Goal: Transaction & Acquisition: Download file/media

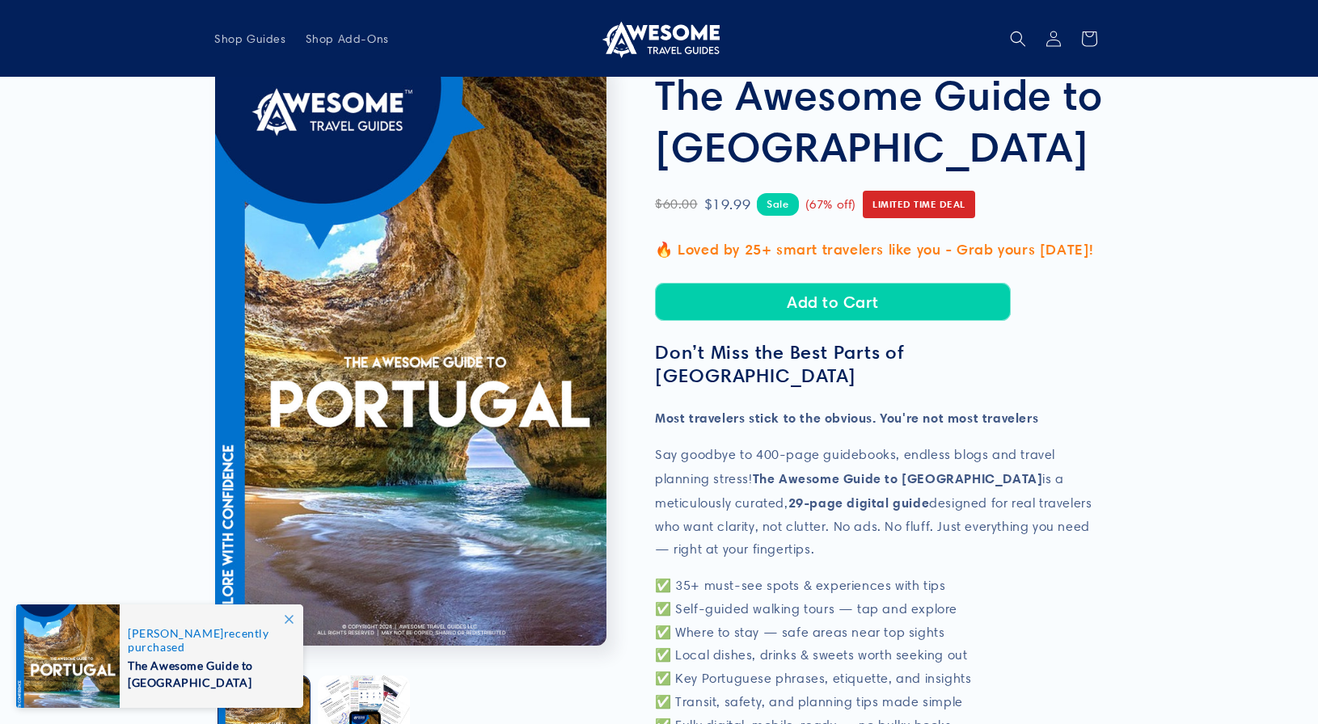
scroll to position [58, 0]
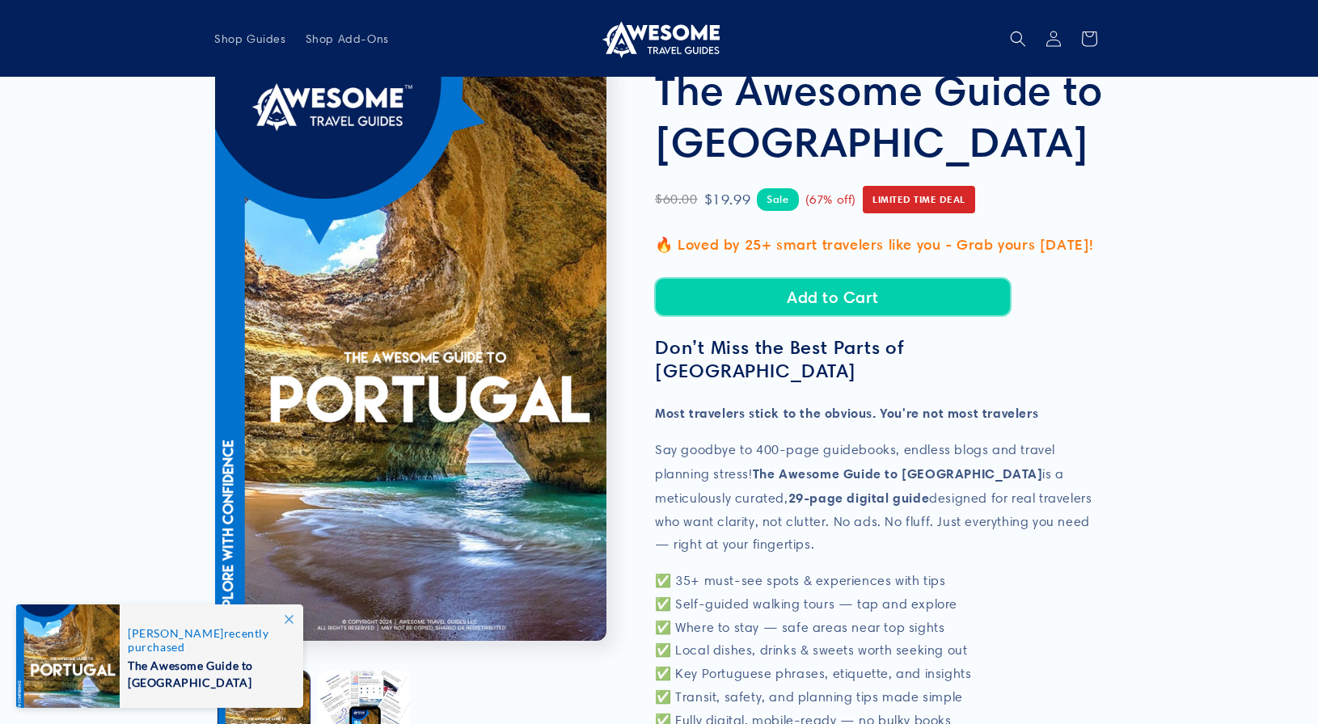
click at [855, 297] on button "Add to Cart" at bounding box center [833, 297] width 356 height 38
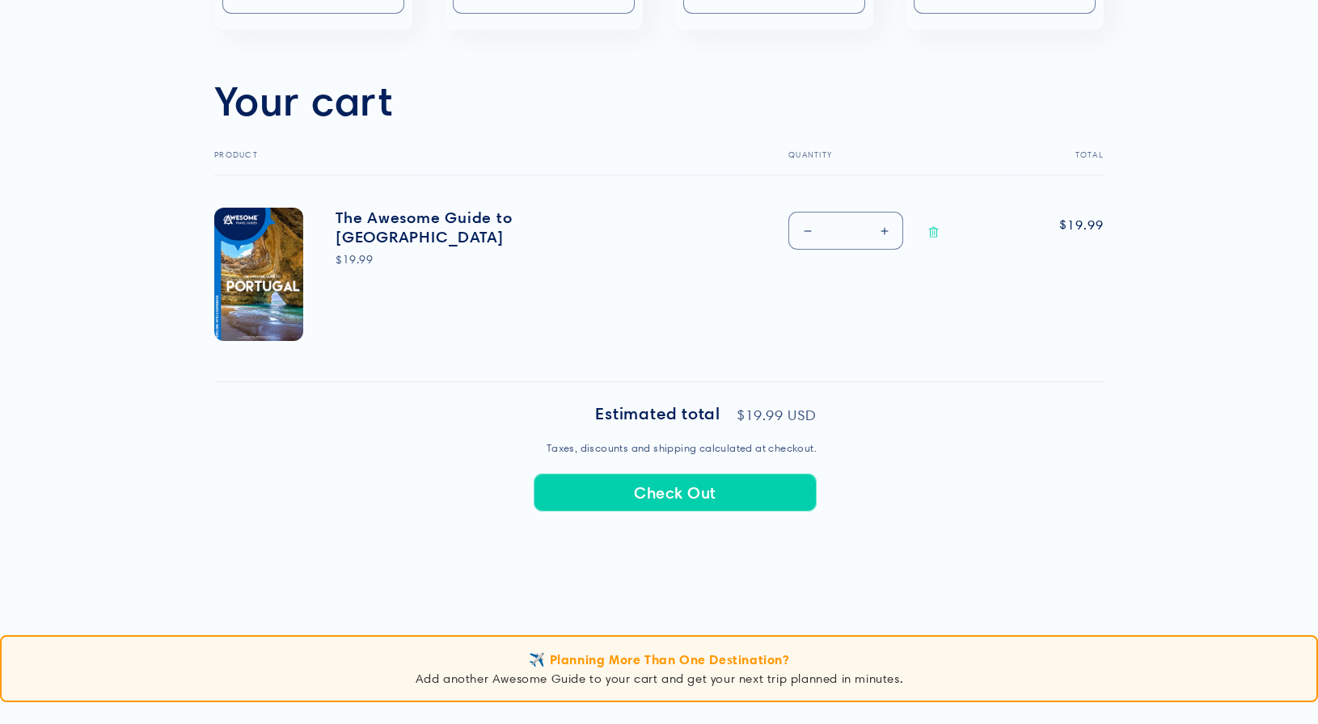
scroll to position [468, 0]
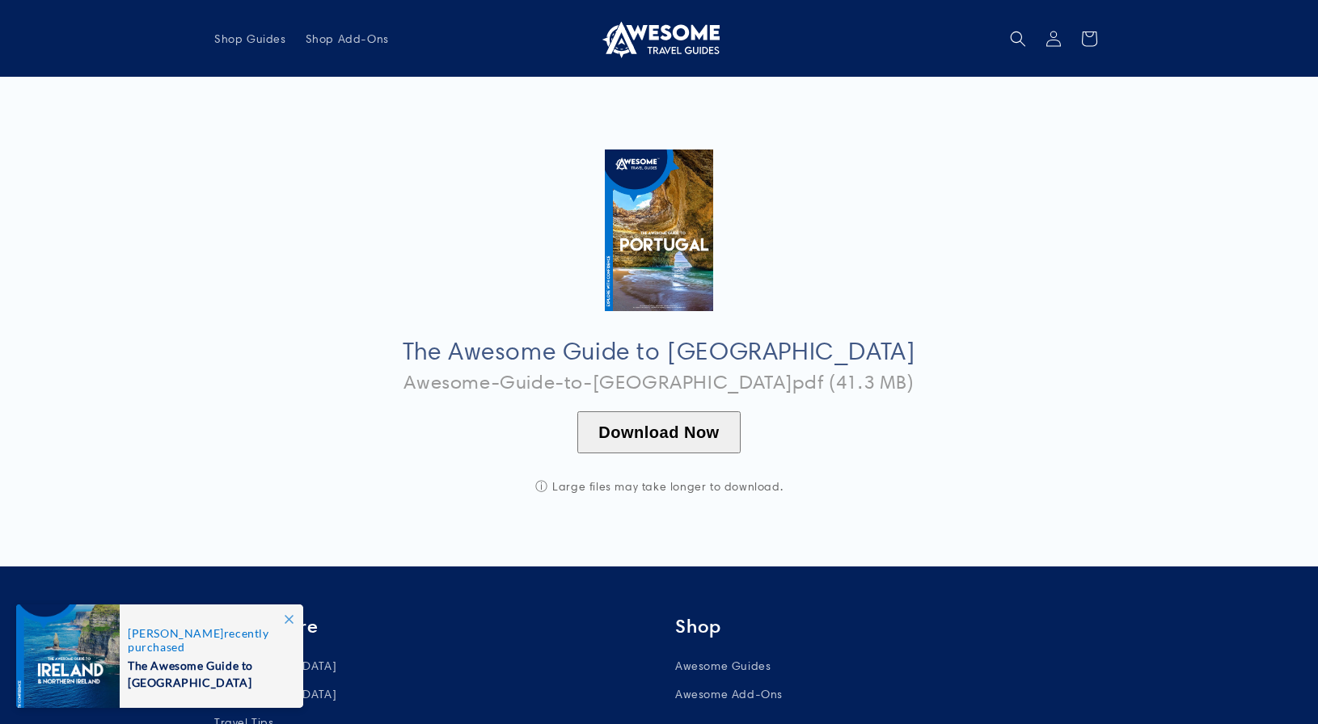
click at [674, 424] on button "Download Now" at bounding box center [658, 433] width 163 height 42
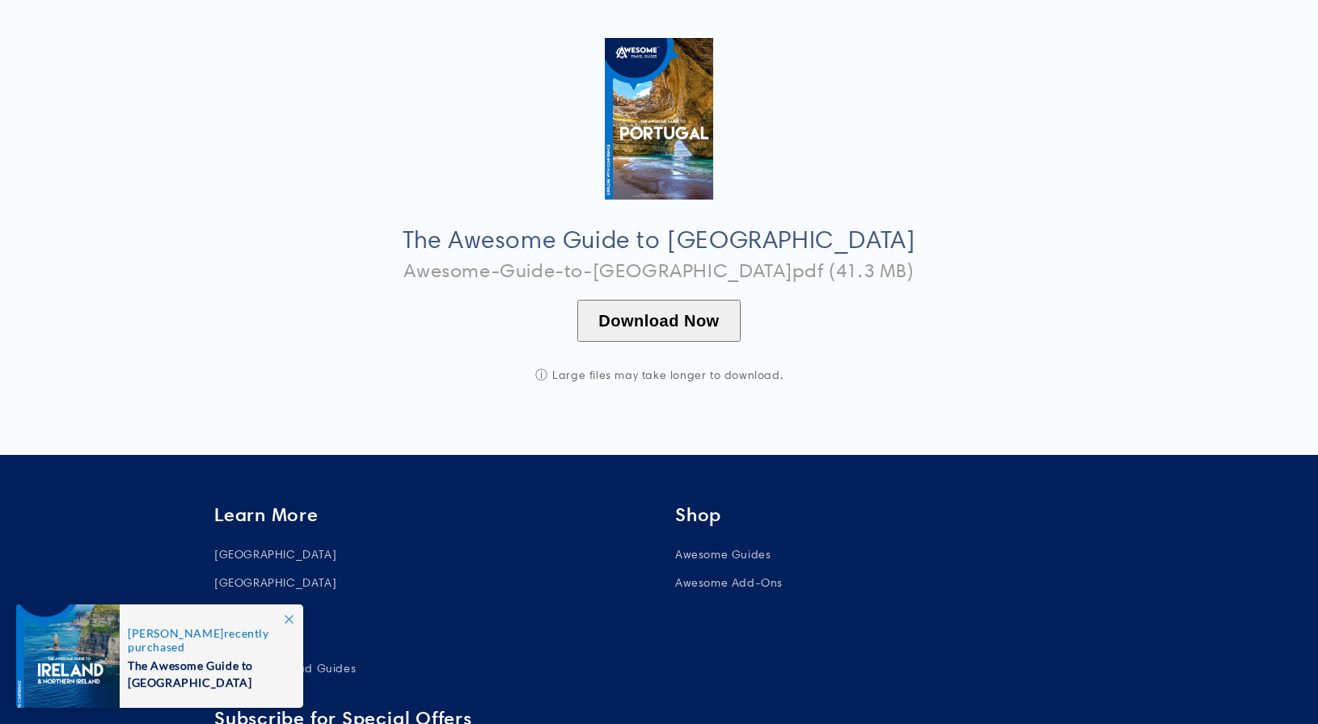
scroll to position [131, 0]
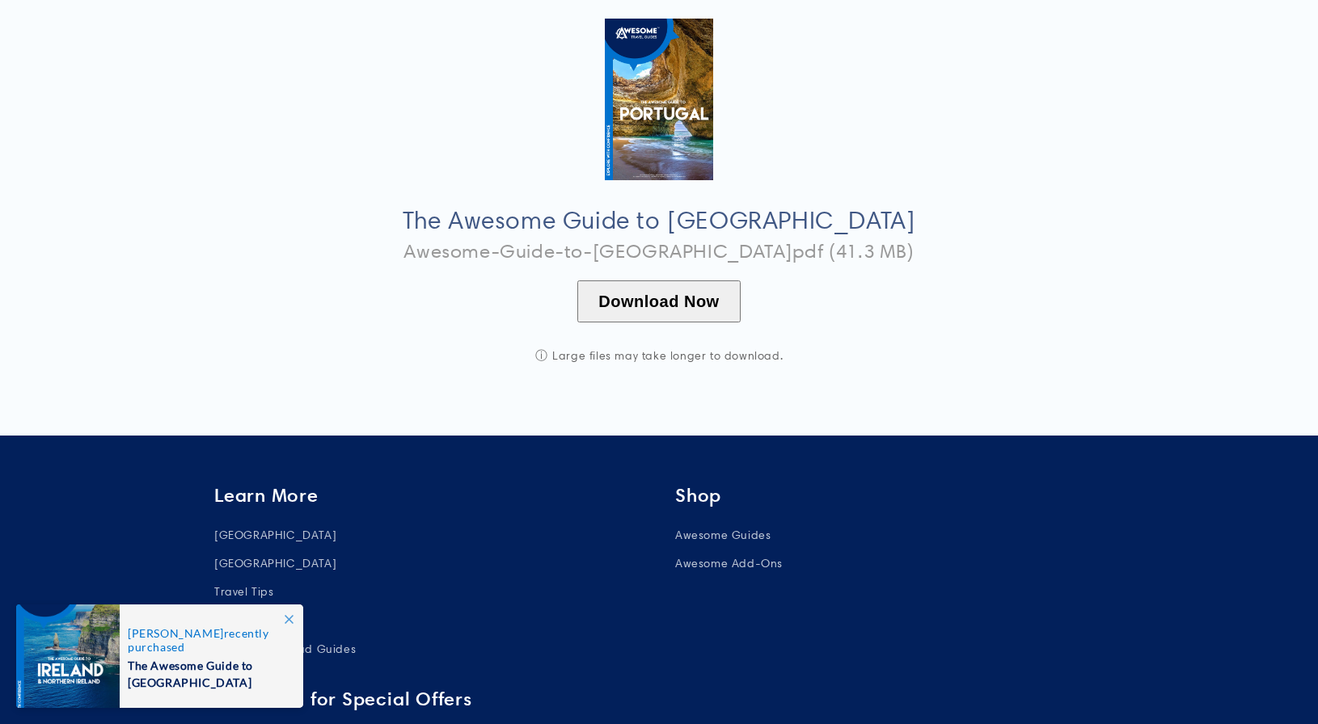
click at [292, 619] on icon at bounding box center [289, 619] width 9 height 9
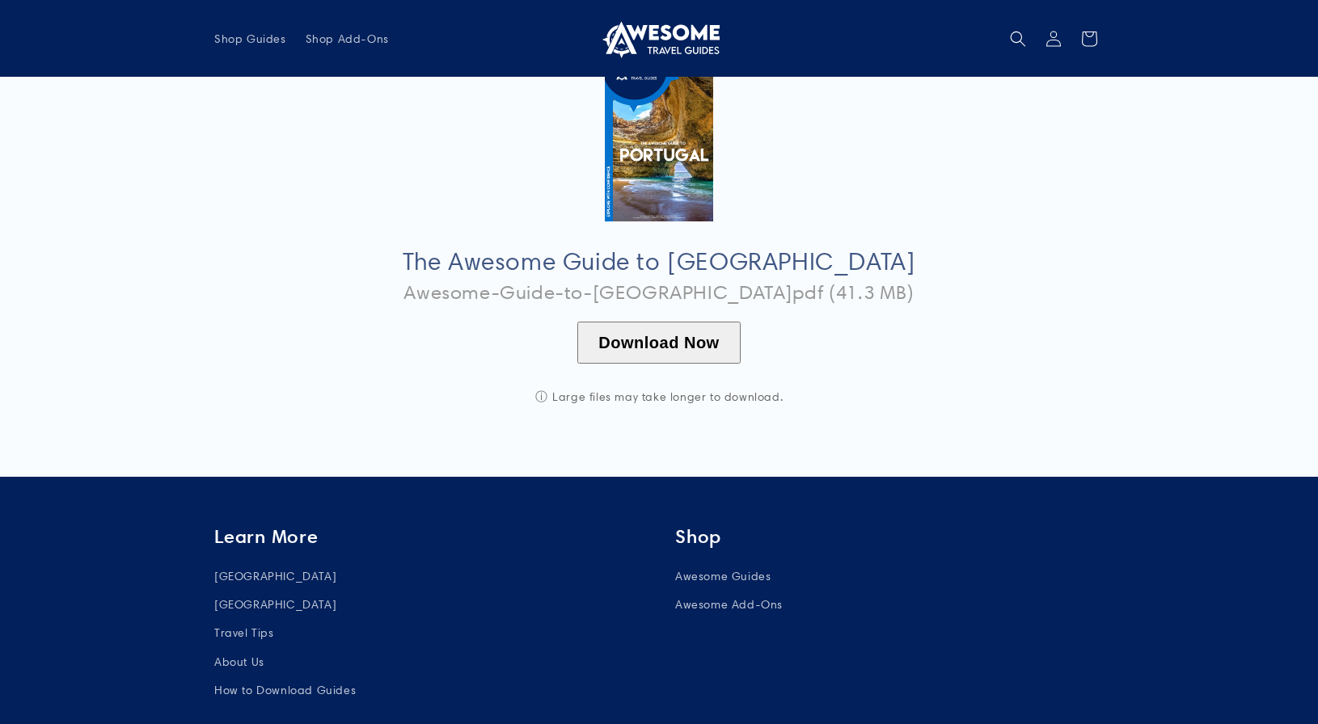
scroll to position [87, 0]
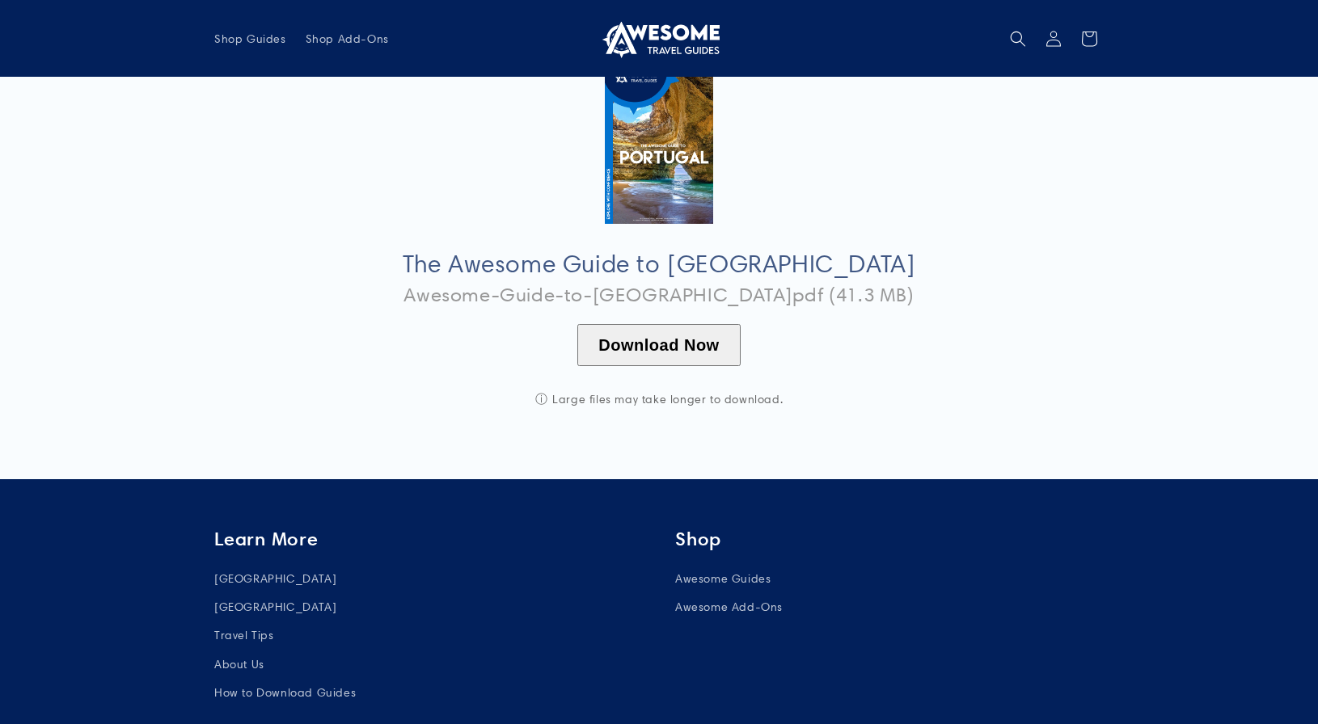
click at [1133, 657] on div "Learn More [GEOGRAPHIC_DATA] [GEOGRAPHIC_DATA] Travel Tips About Us How to Down…" at bounding box center [659, 689] width 970 height 322
